Goal: Task Accomplishment & Management: Use online tool/utility

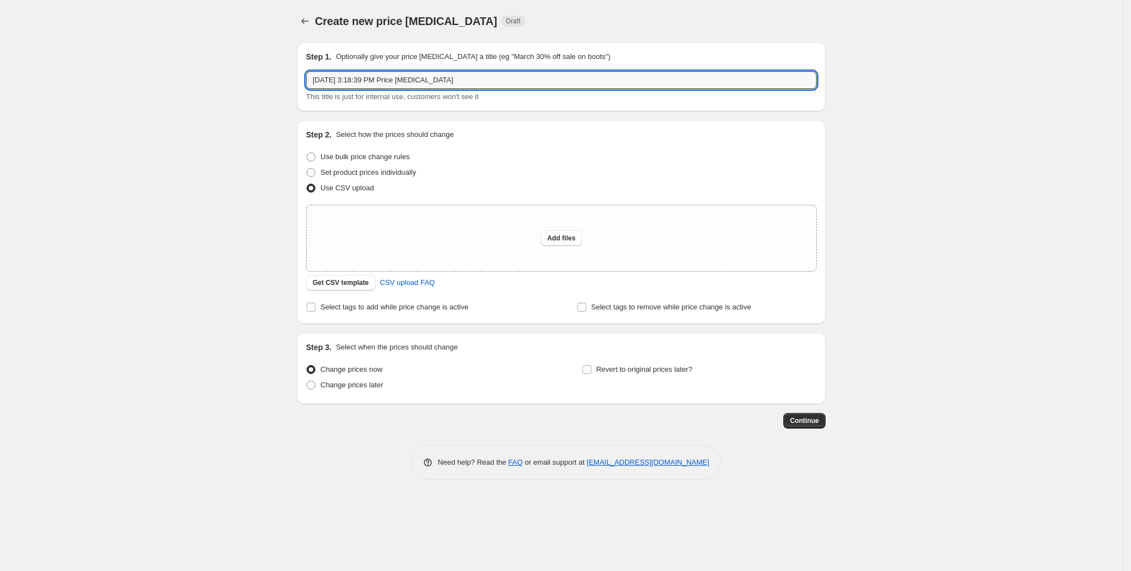
drag, startPoint x: 477, startPoint y: 97, endPoint x: 241, endPoint y: 92, distance: 235.9
click at [297, 92] on div "Step 1. Optionally give your price [MEDICAL_DATA] a title (eg "March 30% off sa…" at bounding box center [561, 76] width 528 height 69
type input "Full List Pricing Cleanup"
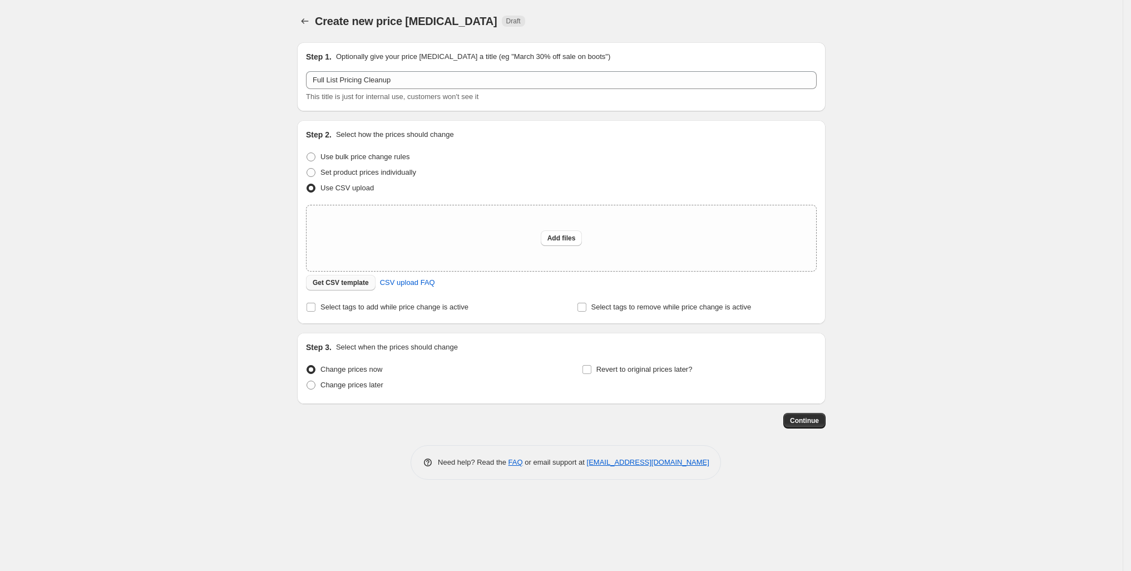
click at [313, 287] on span "Get CSV template" at bounding box center [341, 282] width 56 height 9
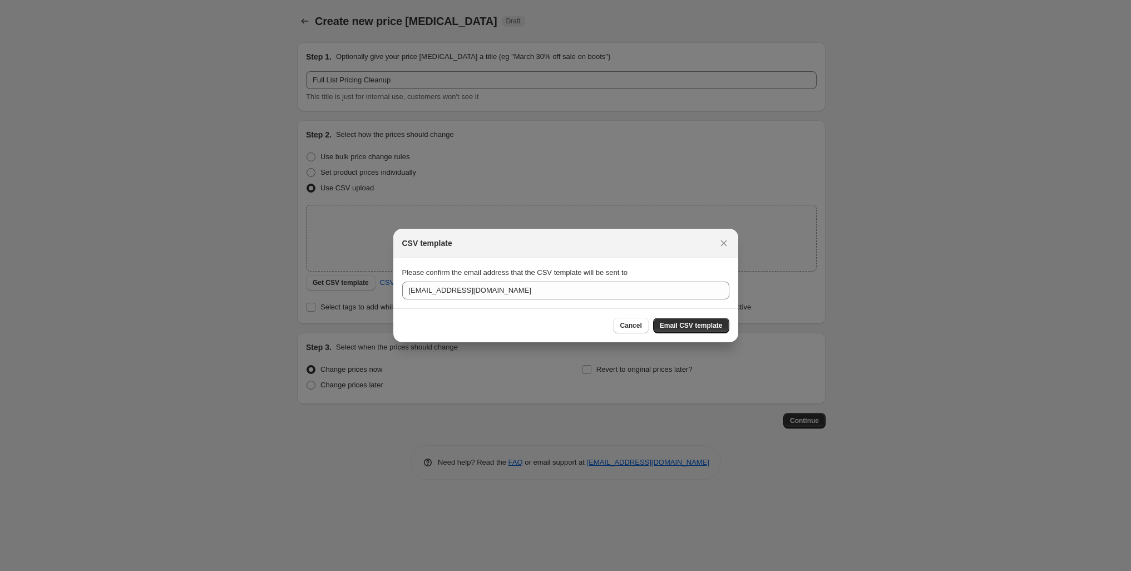
drag, startPoint x: 642, startPoint y: 337, endPoint x: 637, endPoint y: 333, distance: 6.0
click at [641, 330] on span "Cancel" at bounding box center [631, 325] width 22 height 9
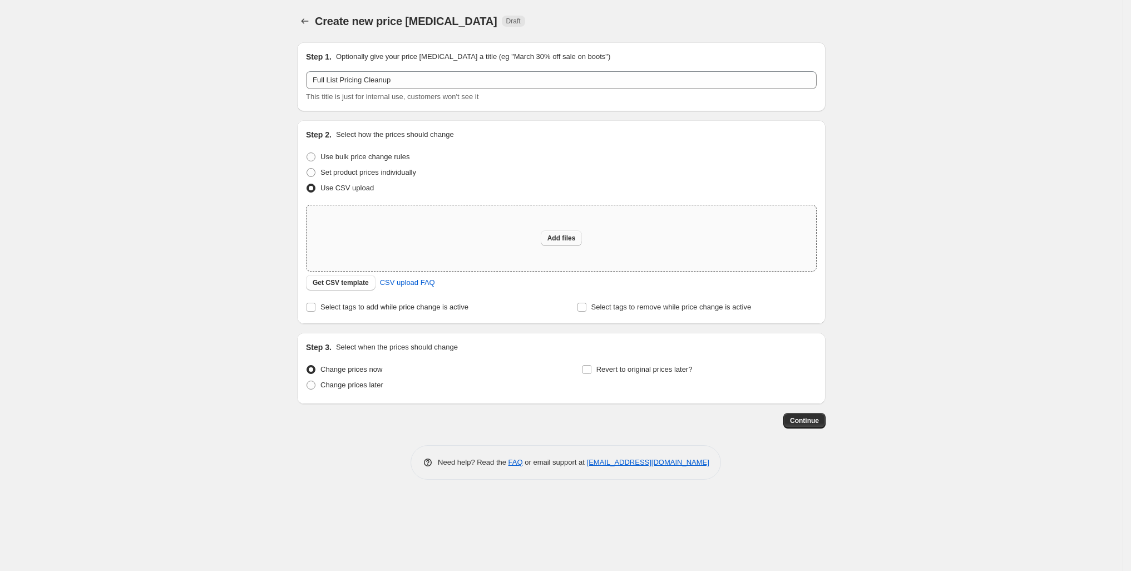
click at [576, 243] on span "Add files" at bounding box center [561, 238] width 28 height 9
type input "C:\fakepath\cleaned_product_list.csv"
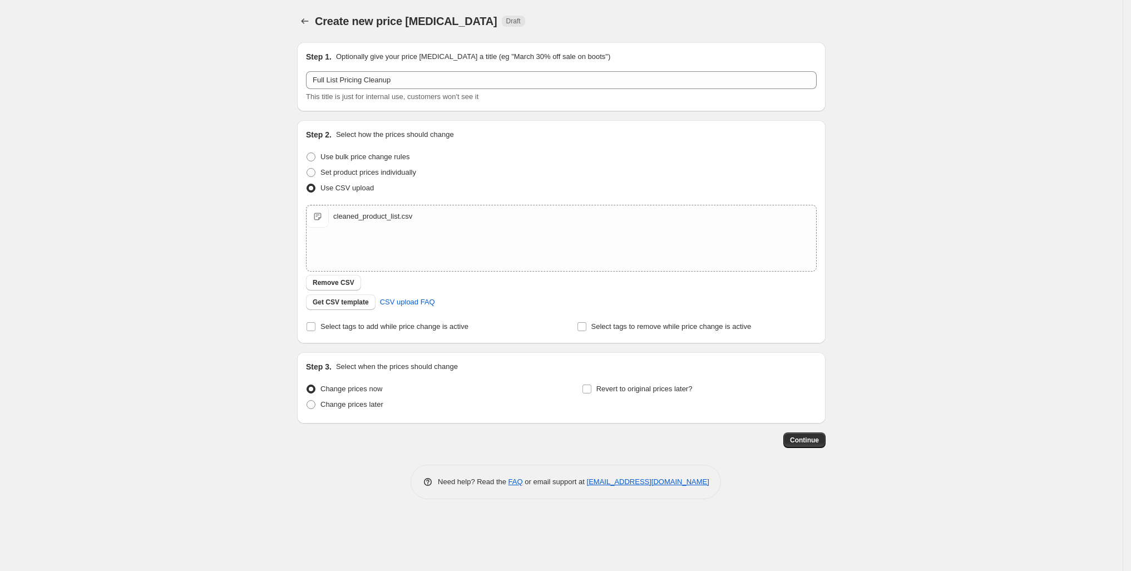
scroll to position [46, 0]
click at [819, 444] on span "Continue" at bounding box center [804, 440] width 29 height 9
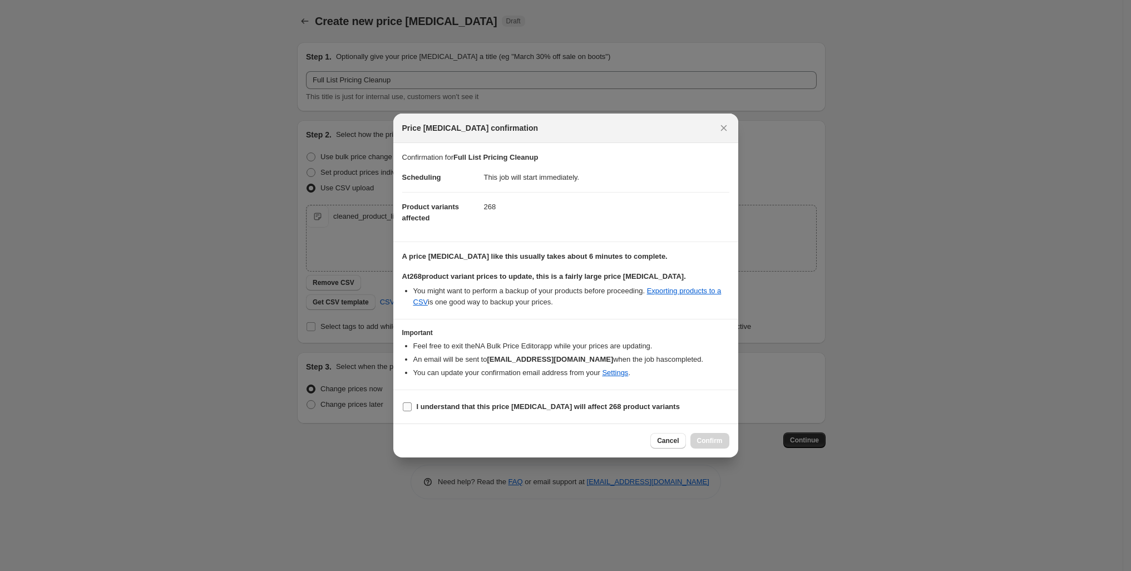
click at [403, 411] on input "I understand that this price [MEDICAL_DATA] will affect 268 product variants" at bounding box center [407, 406] width 9 height 9
checkbox input "true"
click at [723, 445] on span "Confirm" at bounding box center [710, 440] width 26 height 9
